Goal: Find specific page/section: Find specific page/section

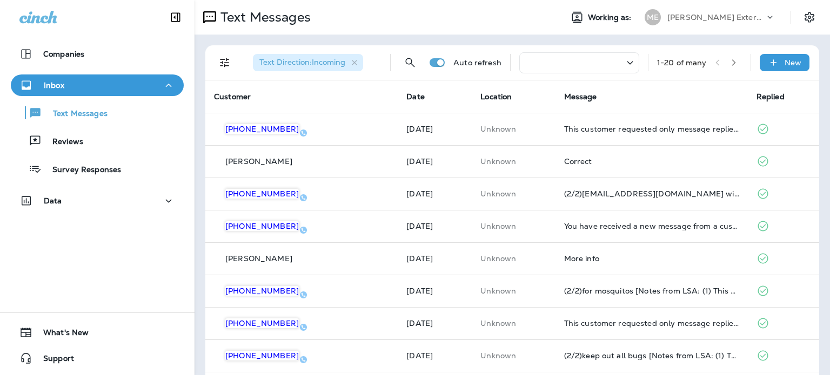
click at [427, 17] on div "Text Messages" at bounding box center [373, 17] width 359 height 22
